Goal: Task Accomplishment & Management: Use online tool/utility

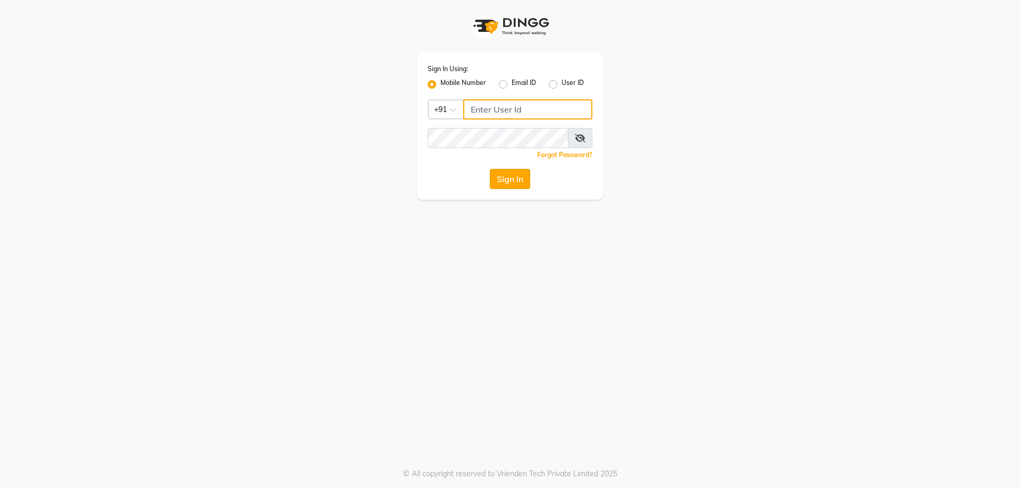
type input "9952551556"
drag, startPoint x: 510, startPoint y: 172, endPoint x: 509, endPoint y: 182, distance: 10.2
click at [510, 177] on button "Sign In" at bounding box center [510, 179] width 40 height 20
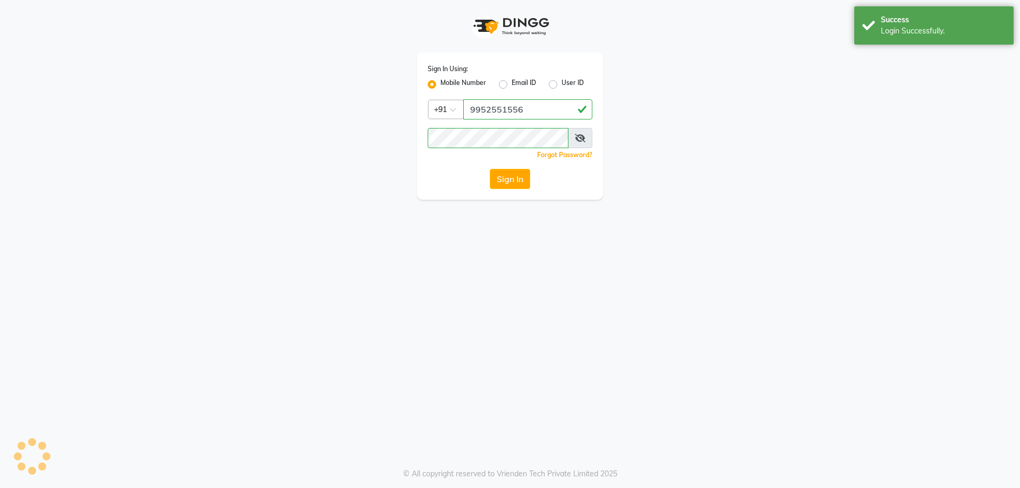
select select "service"
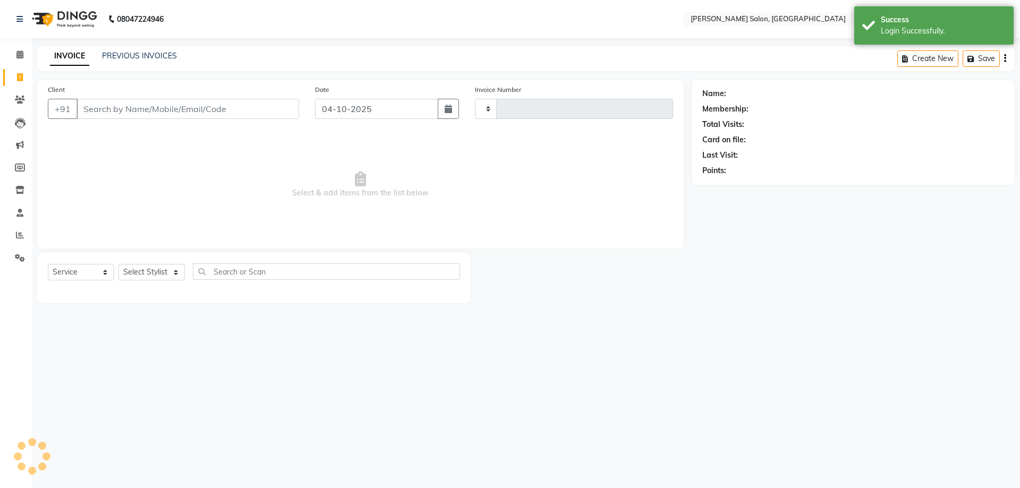
type input "0401"
select select "7119"
